Goal: Find specific page/section: Find specific page/section

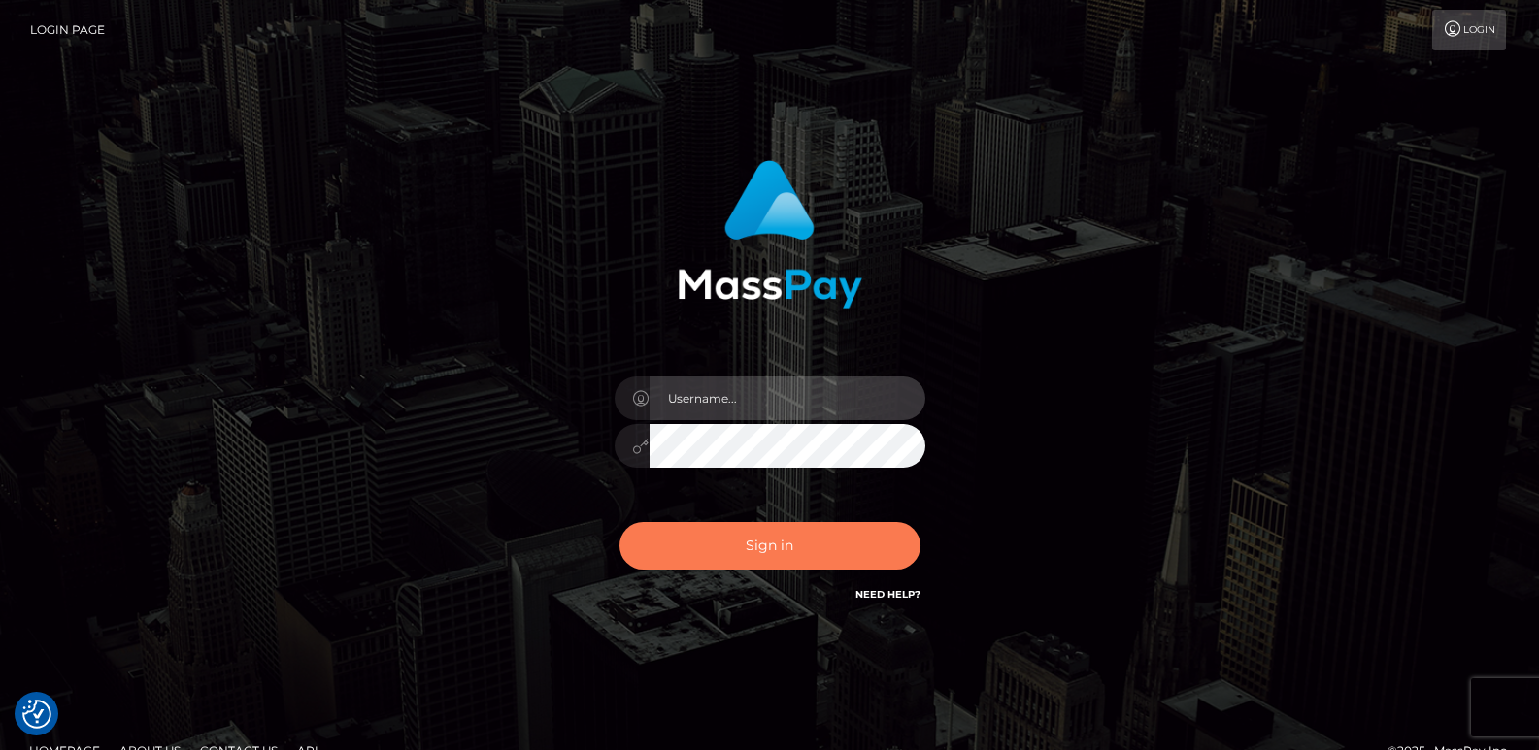
type input "ts2.es"
click at [722, 565] on button "Sign in" at bounding box center [769, 546] width 301 height 48
type input "[DOMAIN_NAME]"
click at [722, 564] on button "Sign in" at bounding box center [769, 546] width 301 height 48
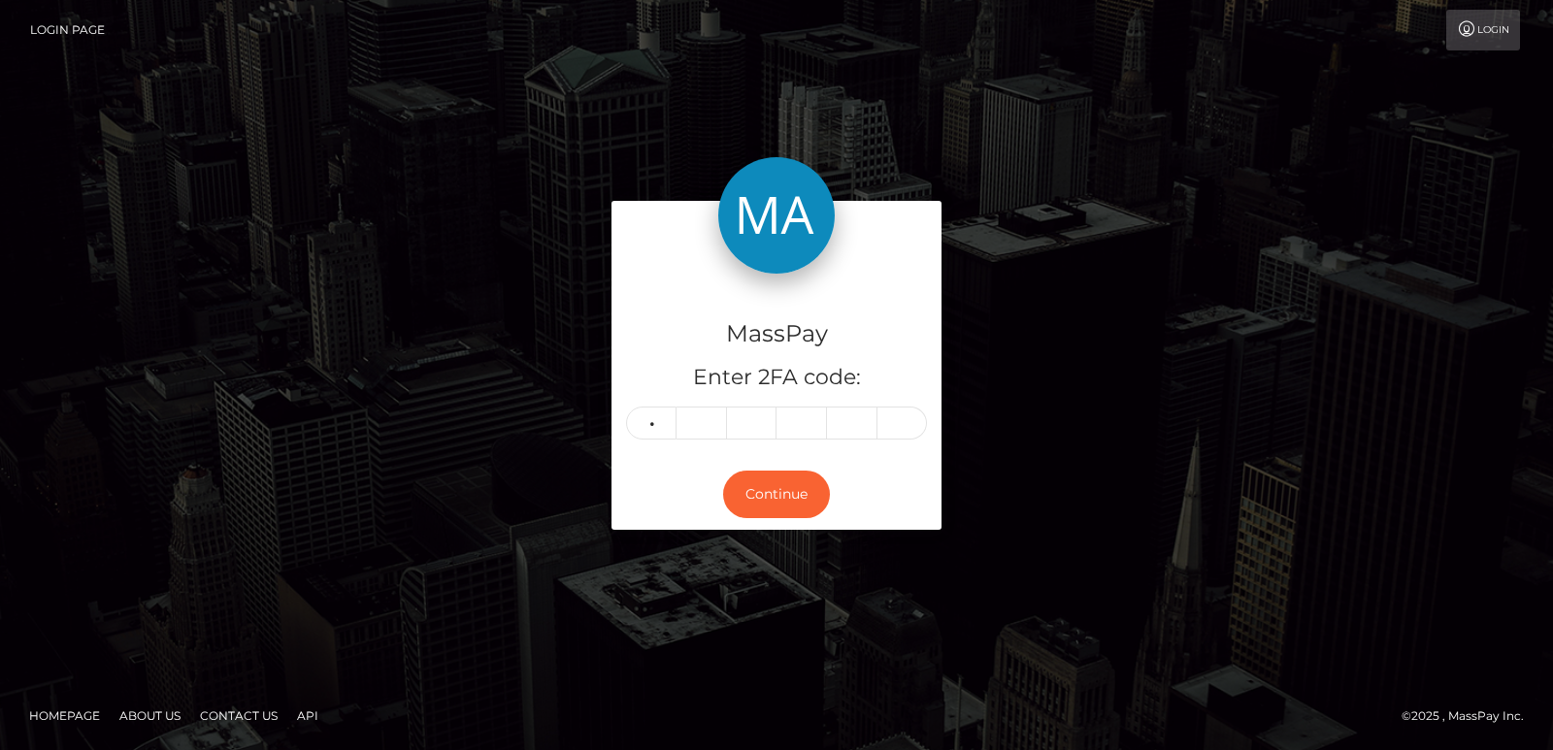
type input "2"
type input "9"
type input "1"
type input "3"
type input "7"
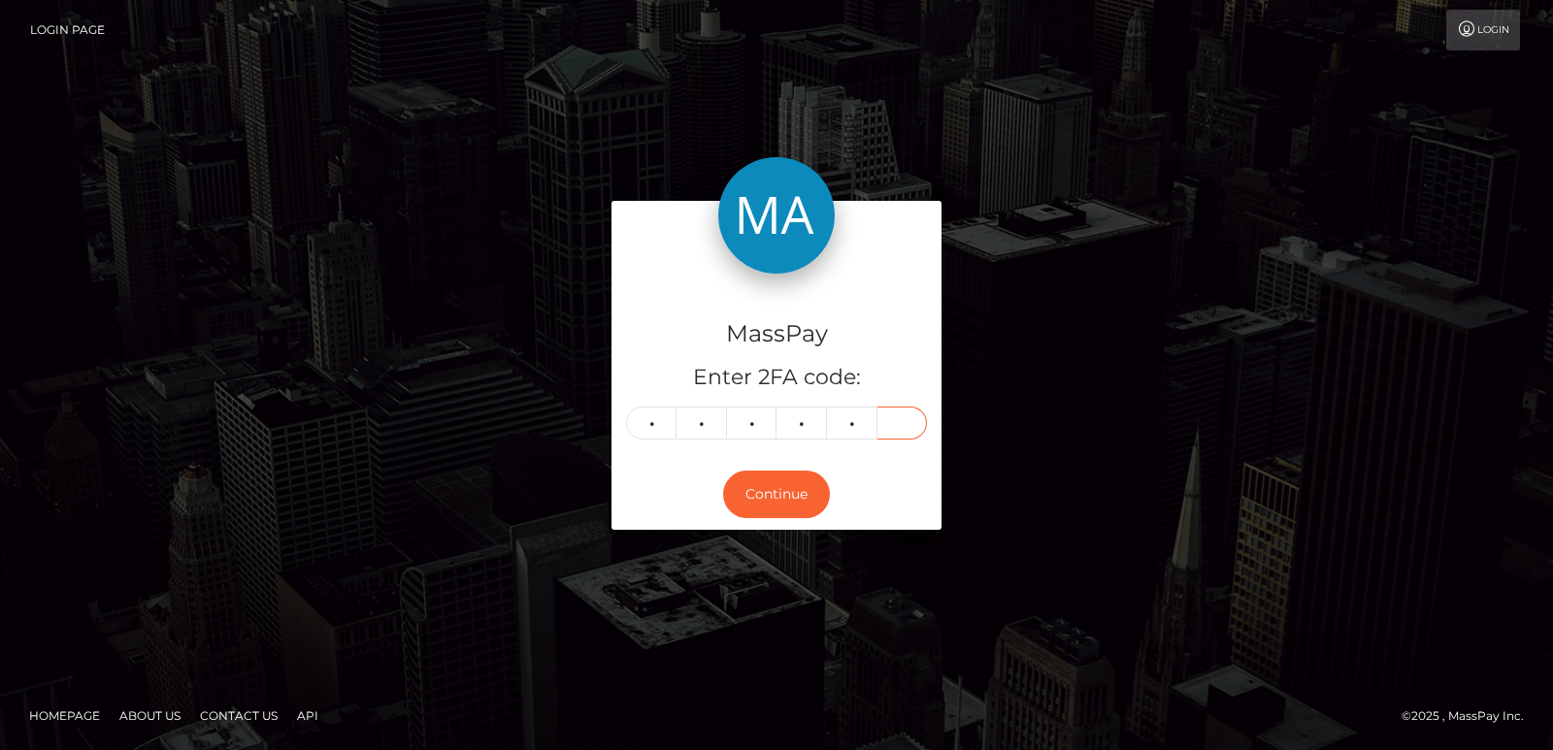
type input "4"
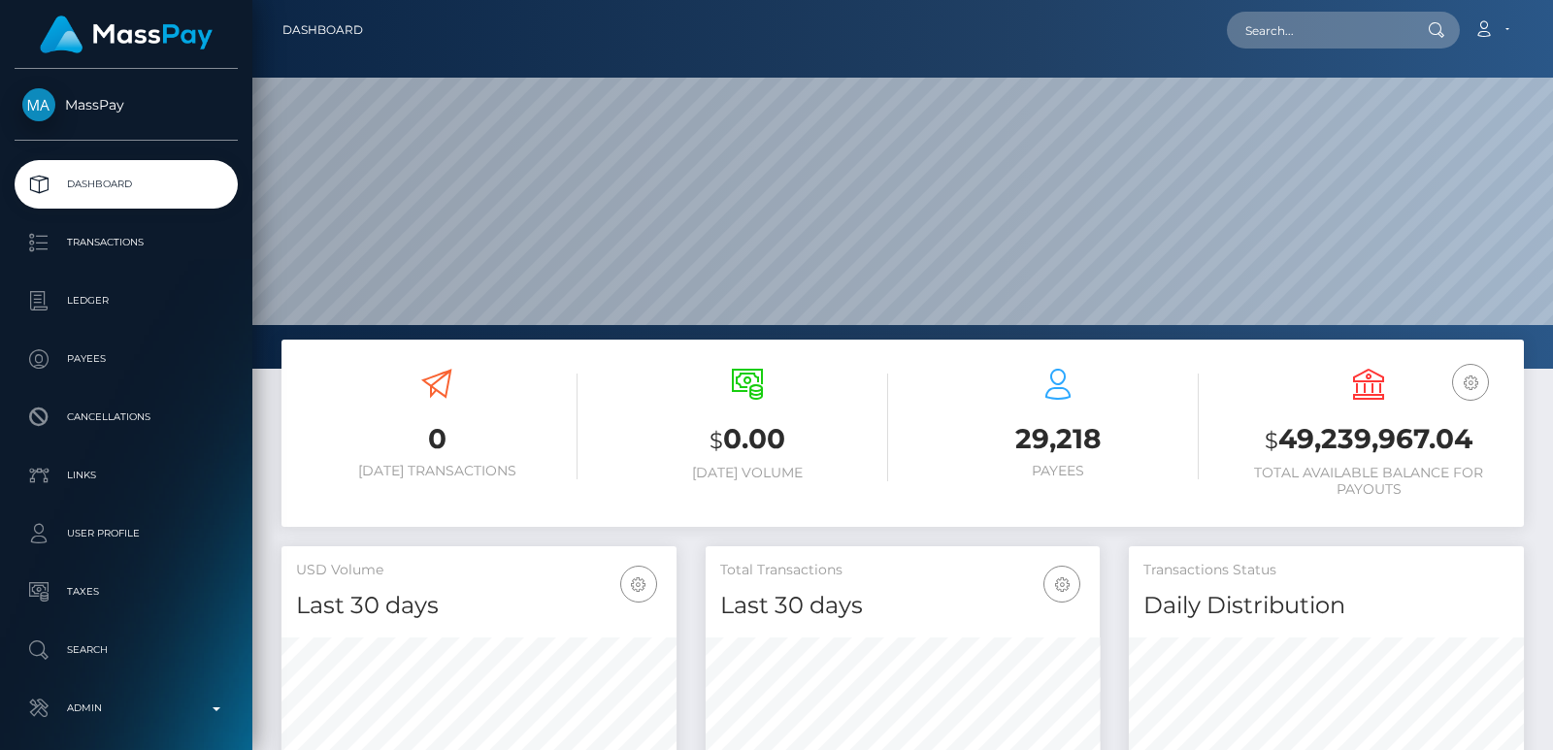
scroll to position [345, 394]
click at [1330, 3] on nav "Dashboard Loading... Loading... Account Edit Profile" at bounding box center [902, 30] width 1301 height 60
click at [1304, 27] on input "text" at bounding box center [1318, 30] width 183 height 37
paste input "bassgrant@gmail.com"
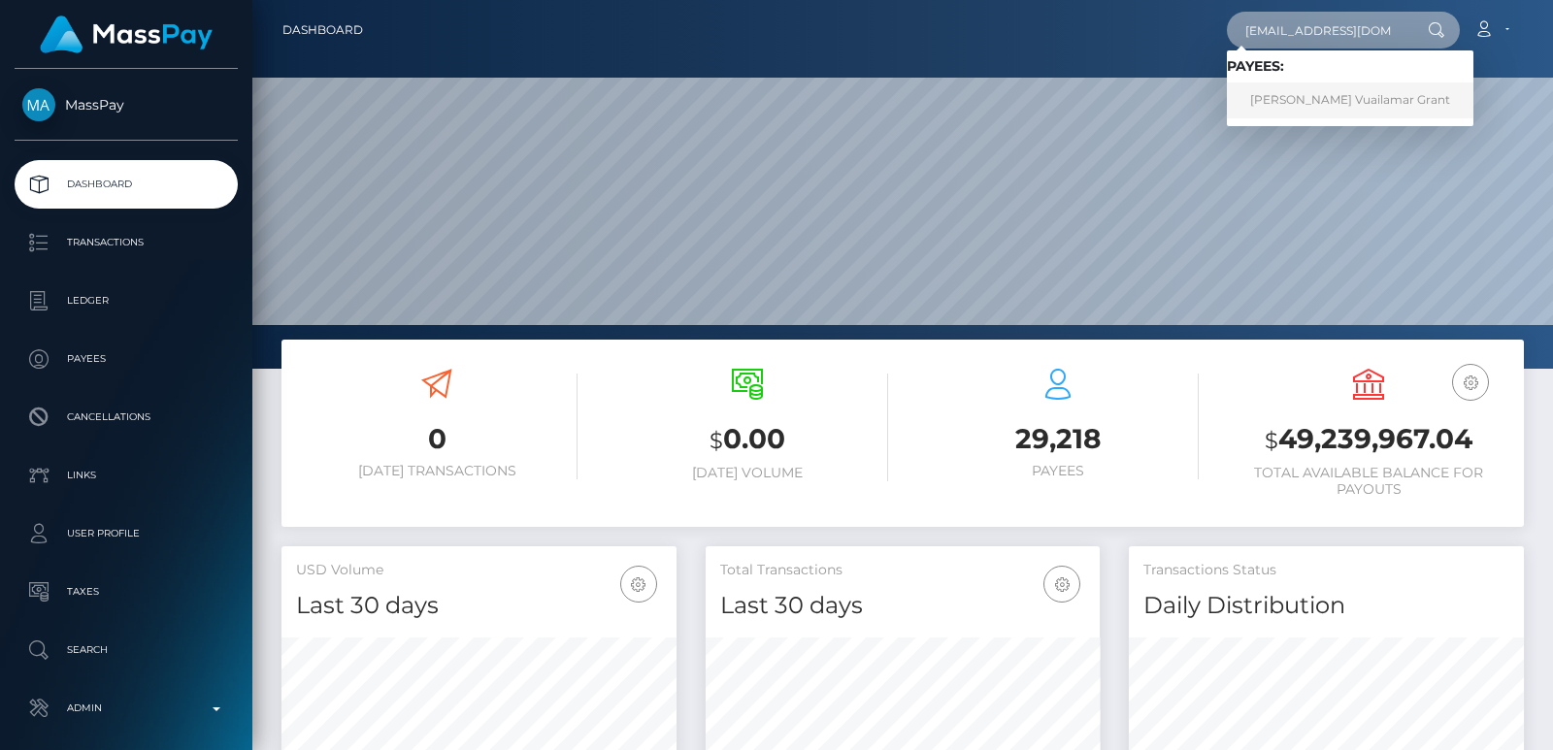
type input "bassgrant@gmail.com"
click at [1277, 104] on link "Basmajian Vuailamar Grant" at bounding box center [1350, 101] width 247 height 36
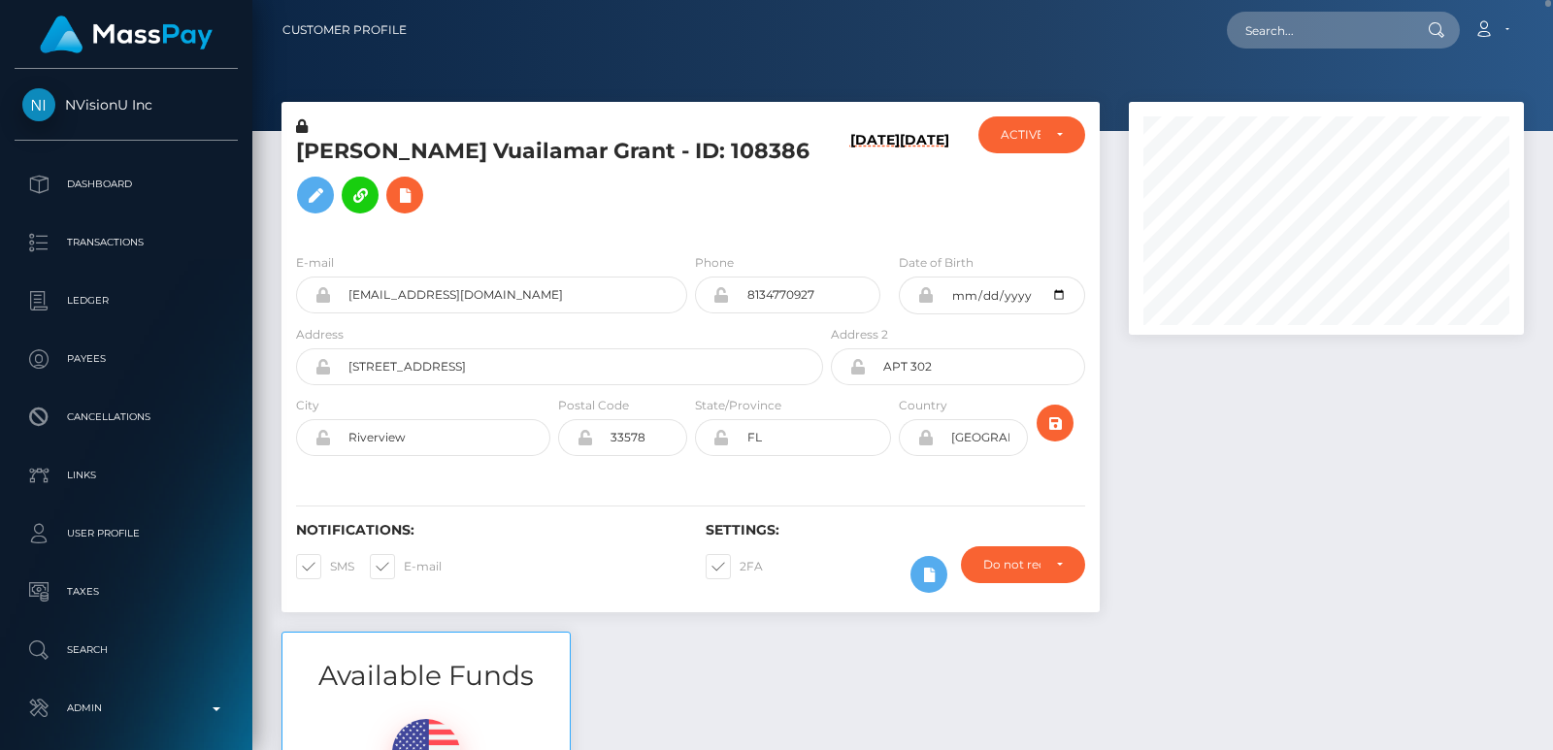
click at [333, 150] on h5 "[PERSON_NAME] Vuailamar Grant - ID: 108386" at bounding box center [554, 180] width 517 height 86
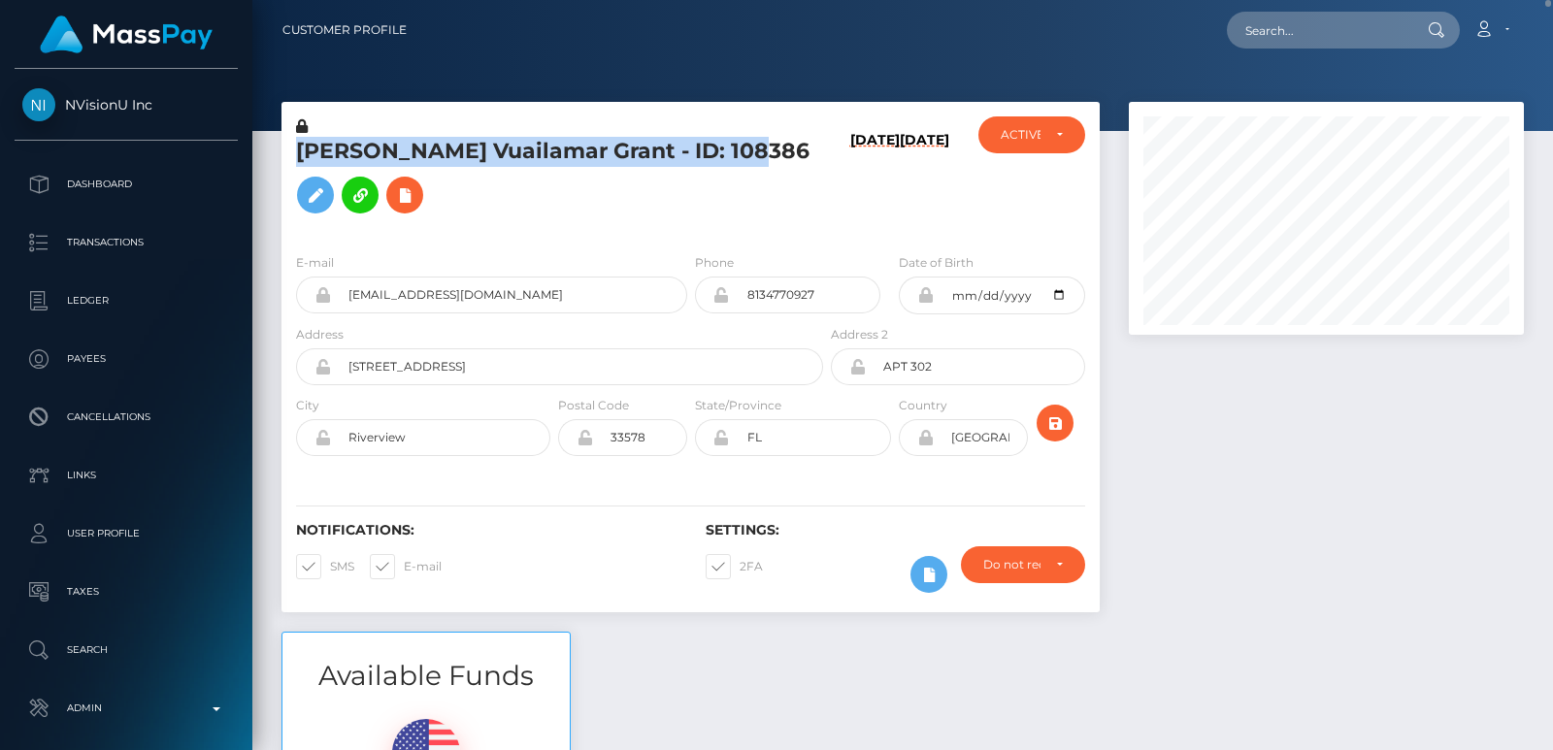
click at [333, 150] on h5 "[PERSON_NAME] Vuailamar Grant - ID: 108386" at bounding box center [554, 180] width 517 height 86
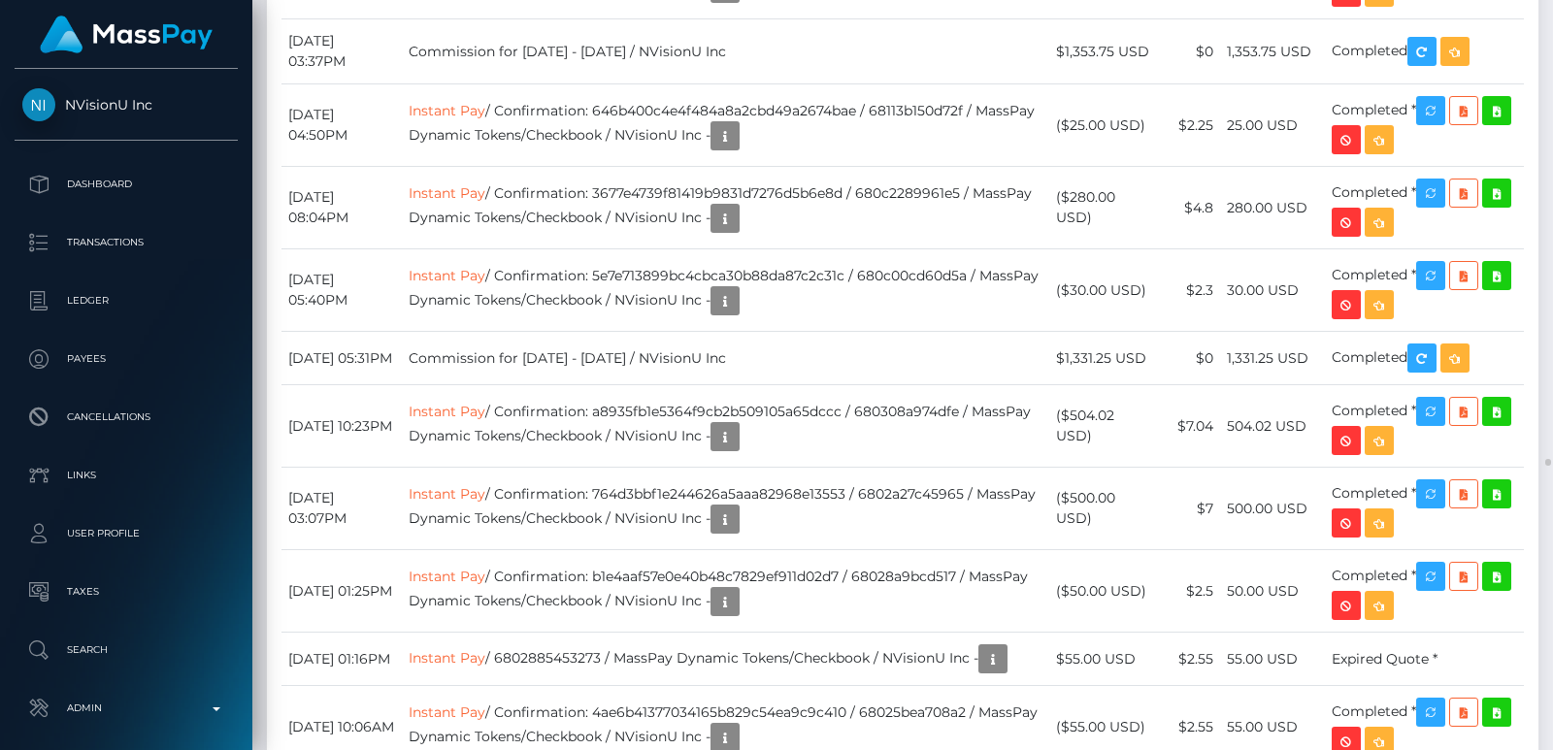
scroll to position [37806, 0]
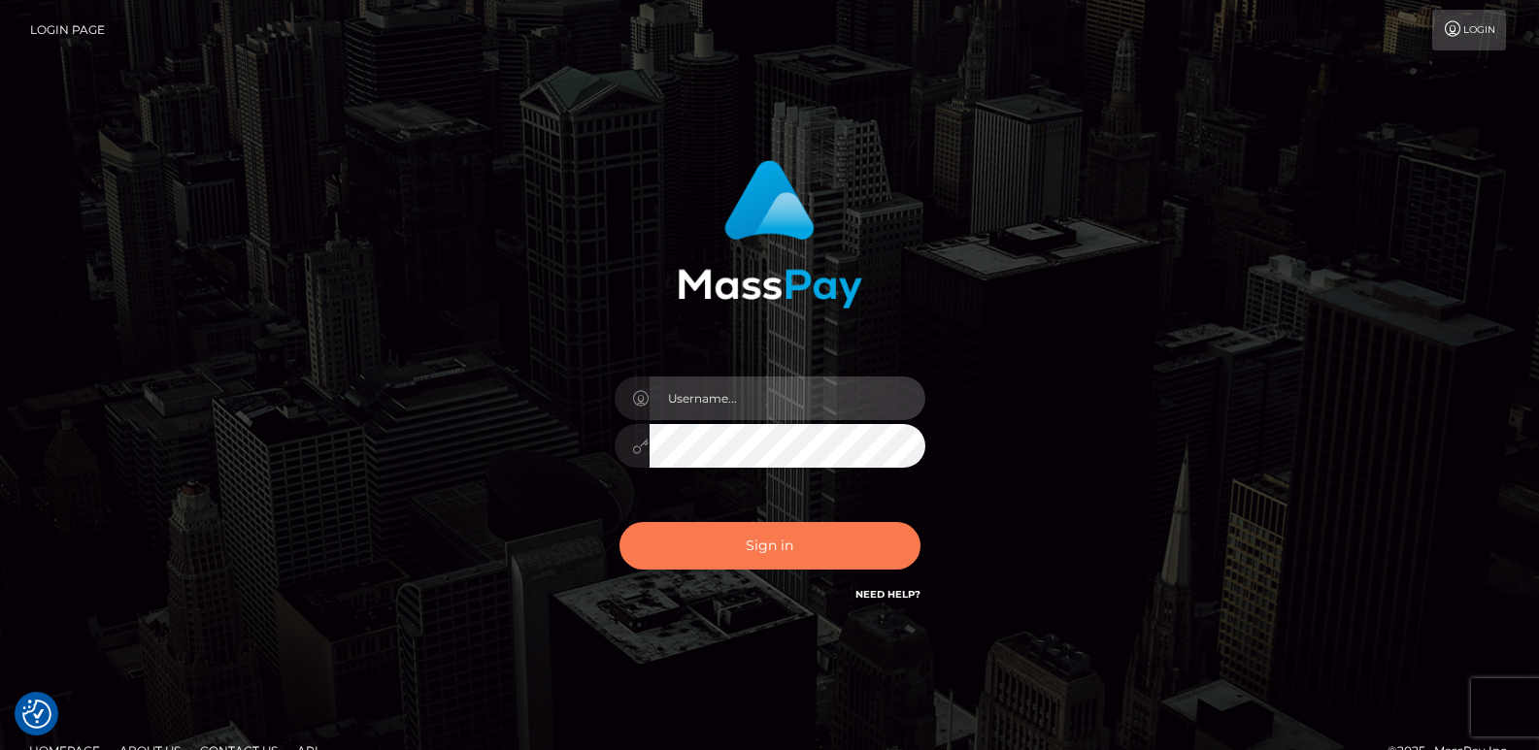
type input "[DOMAIN_NAME]"
click at [741, 545] on button "Sign in" at bounding box center [769, 546] width 301 height 48
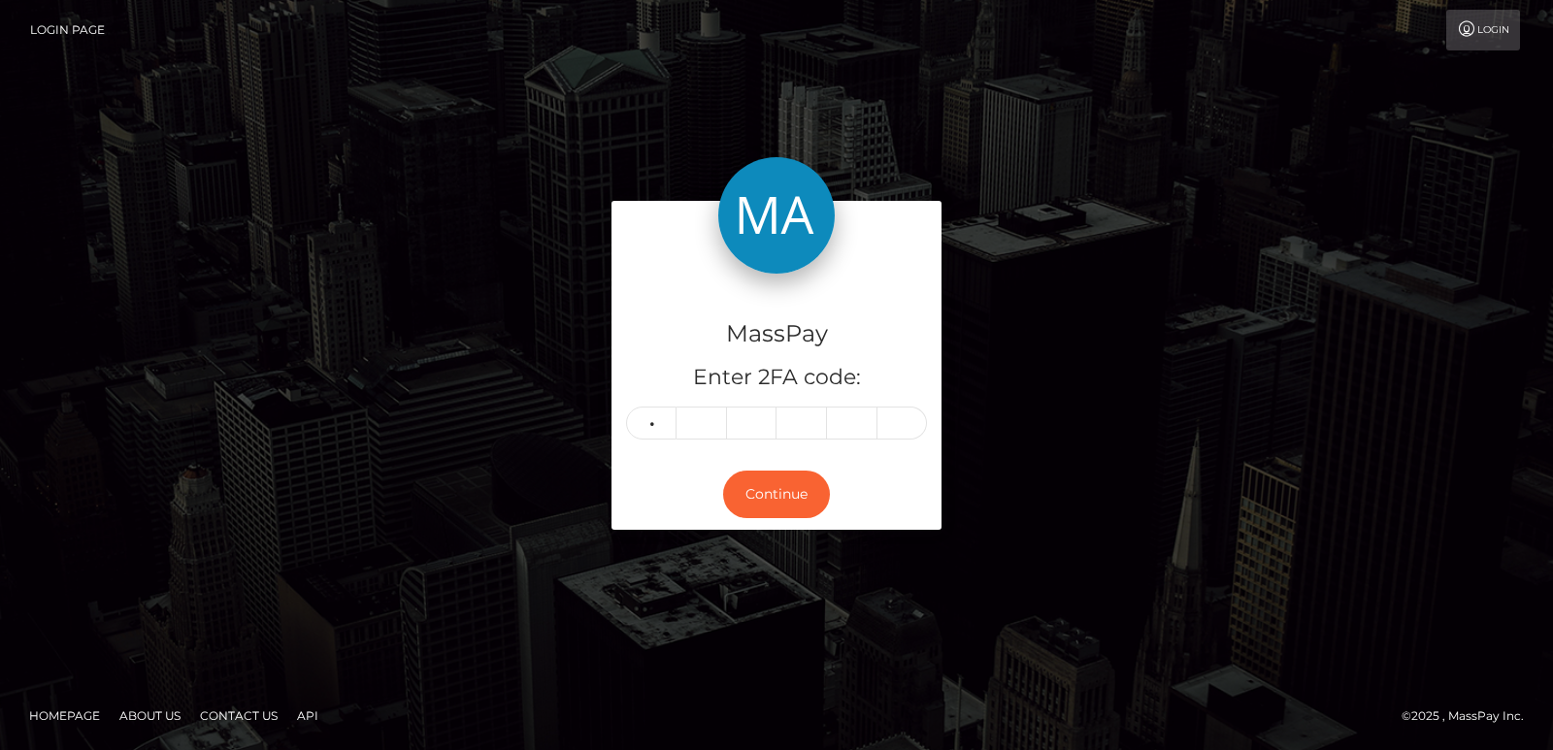
type input "7"
type input "3"
type input "1"
type input "7"
type input "6"
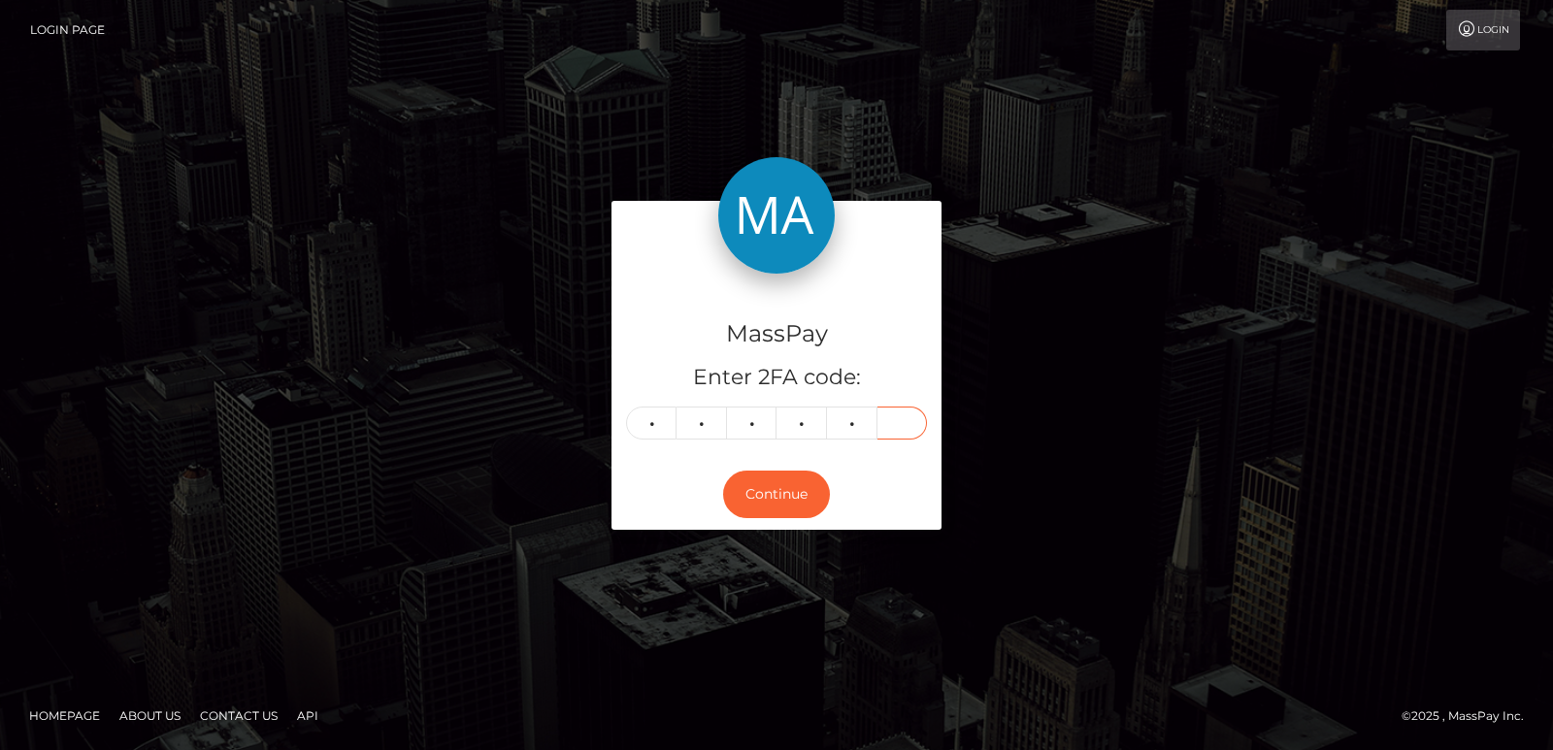
type input "6"
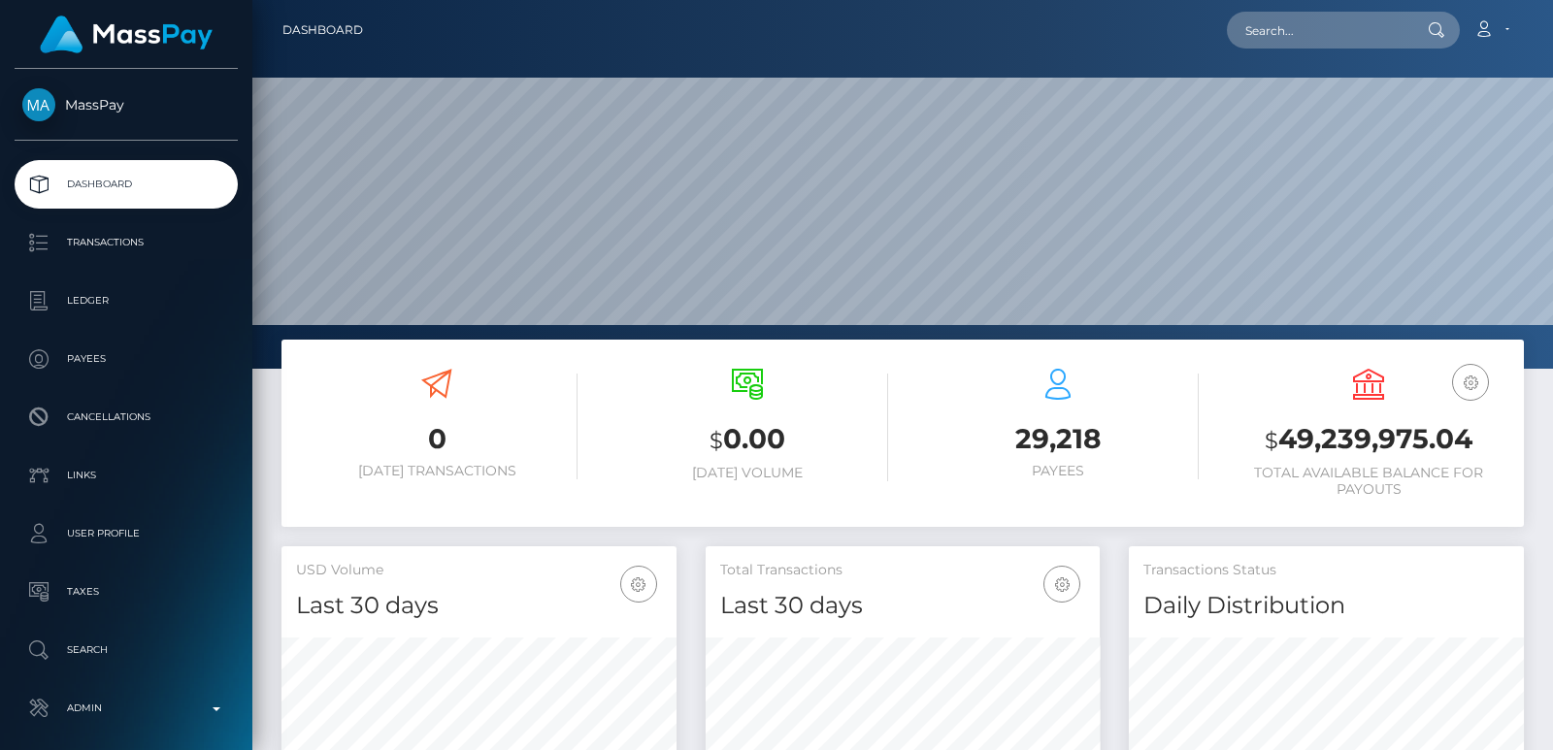
scroll to position [345, 394]
click at [1296, 44] on input "text" at bounding box center [1318, 30] width 183 height 37
paste input "[EMAIL_ADDRESS][DOMAIN_NAME]"
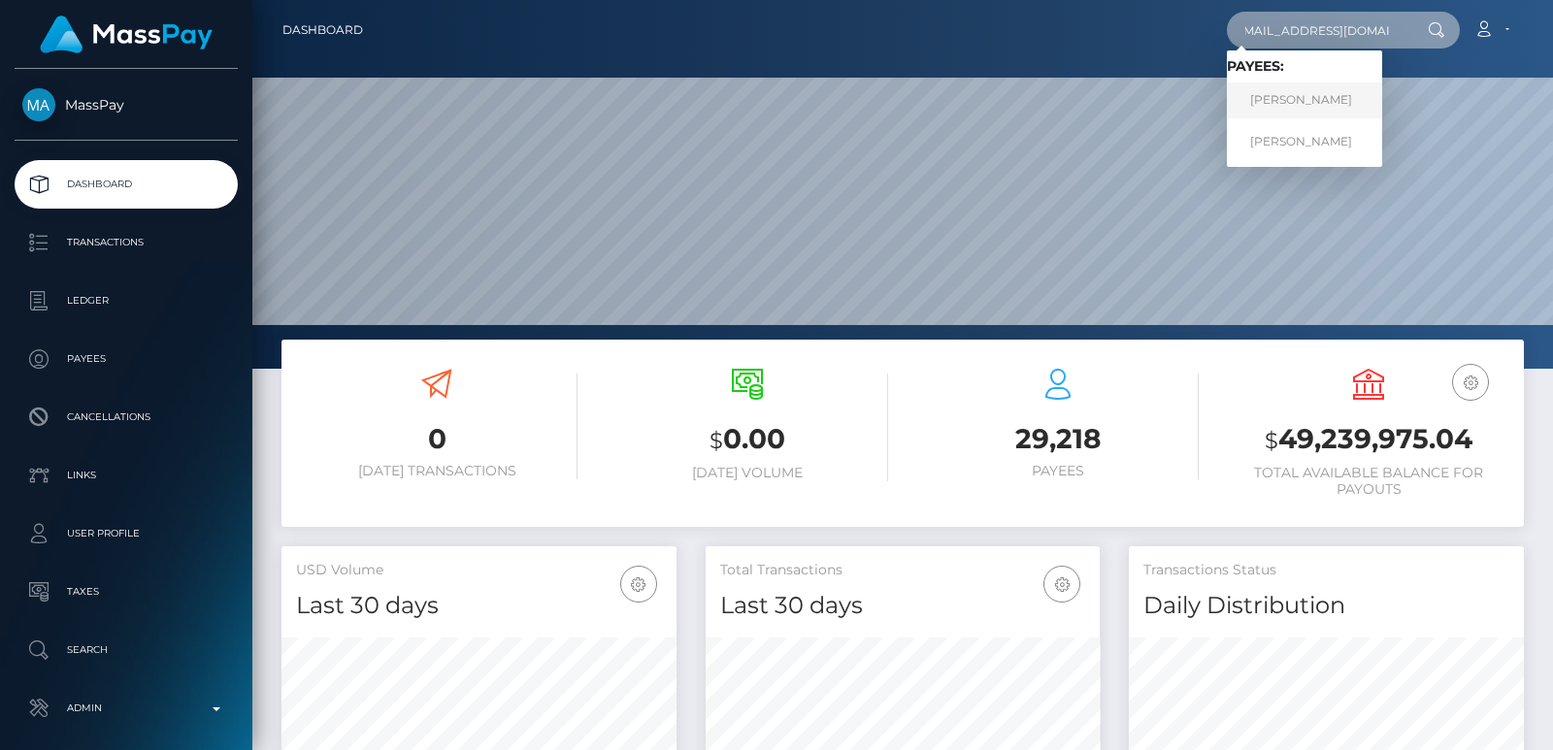
type input "[EMAIL_ADDRESS][DOMAIN_NAME]"
click at [1325, 113] on link "Rawan Algorab" at bounding box center [1304, 101] width 155 height 36
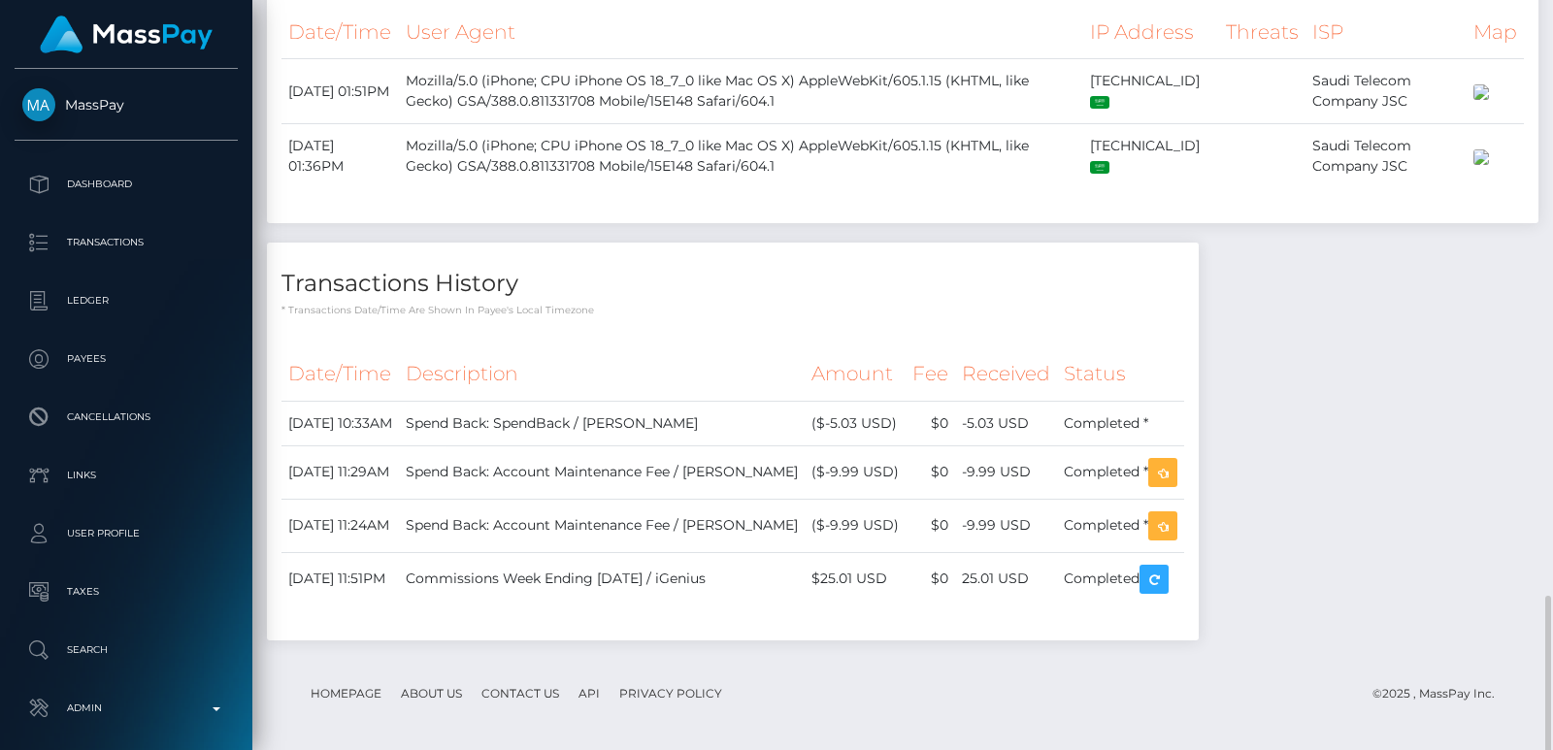
scroll to position [1972, 0]
